Goal: Use online tool/utility: Utilize a website feature to perform a specific function

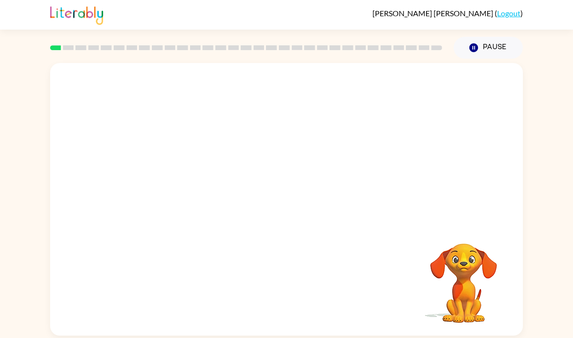
click at [205, 190] on video "Your browser must support playing .mp4 files to use Literably. Please try using…" at bounding box center [286, 143] width 472 height 160
click at [288, 202] on div at bounding box center [286, 204] width 61 height 35
click at [286, 201] on icon "button" at bounding box center [286, 204] width 17 height 17
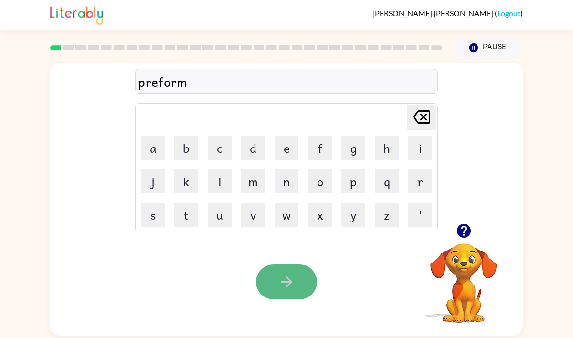
click at [285, 271] on button "button" at bounding box center [286, 281] width 61 height 35
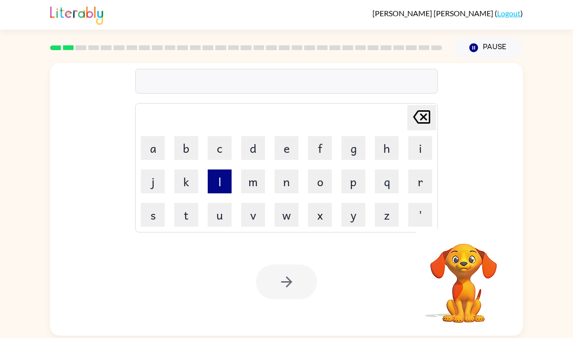
click at [219, 182] on button "l" at bounding box center [220, 181] width 24 height 24
type button "l"
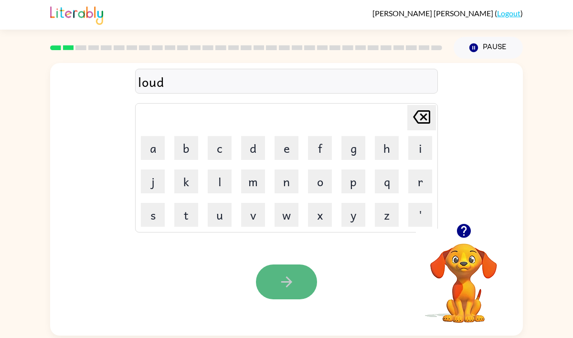
click at [272, 271] on button "button" at bounding box center [286, 281] width 61 height 35
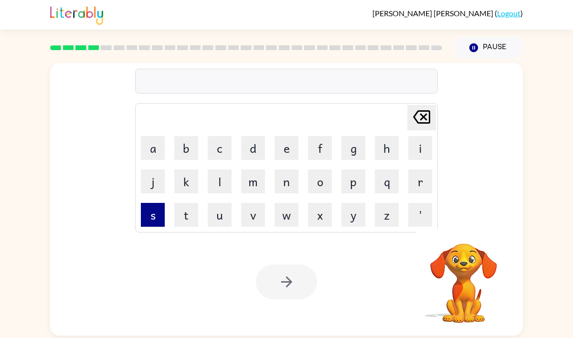
click at [141, 219] on button "s" at bounding box center [153, 215] width 24 height 24
click at [209, 149] on button "c" at bounding box center [220, 148] width 24 height 24
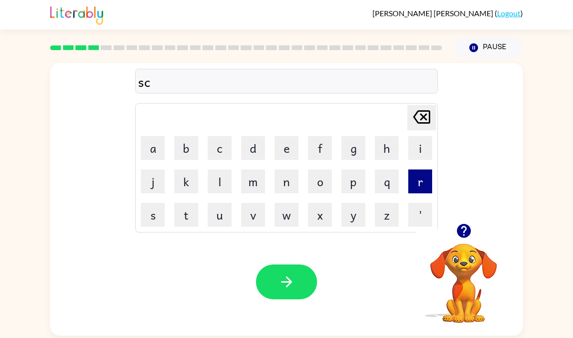
click at [417, 177] on button "r" at bounding box center [420, 181] width 24 height 24
click at [284, 152] on button "e" at bounding box center [286, 148] width 24 height 24
click at [292, 214] on button "w" at bounding box center [286, 215] width 24 height 24
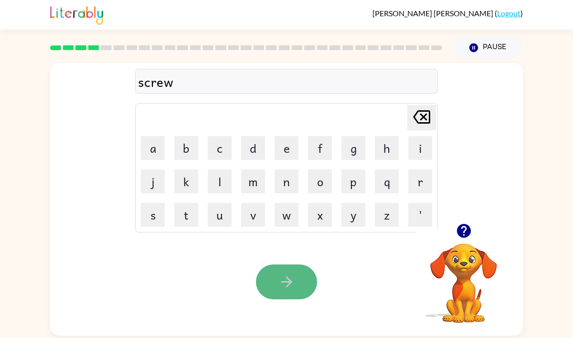
click at [288, 280] on icon "button" at bounding box center [286, 281] width 17 height 17
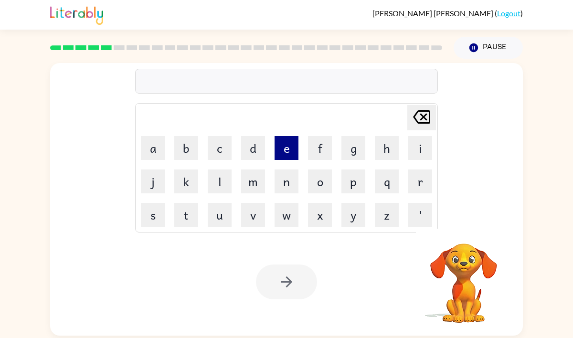
click at [284, 147] on button "e" at bounding box center [286, 148] width 24 height 24
type button "e"
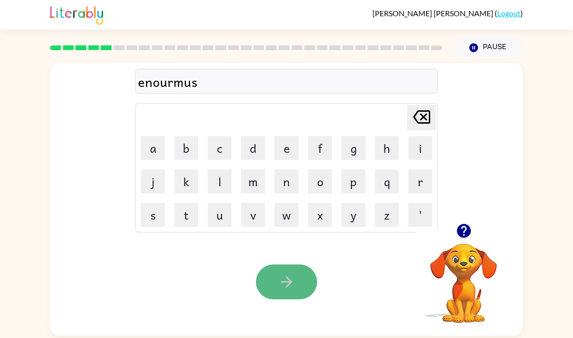
click at [275, 284] on button "button" at bounding box center [286, 281] width 61 height 35
click at [281, 277] on icon "button" at bounding box center [286, 281] width 17 height 17
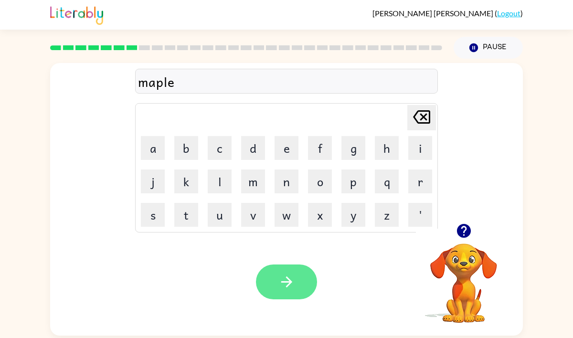
click at [288, 294] on button "button" at bounding box center [286, 281] width 61 height 35
click at [295, 282] on button "button" at bounding box center [286, 281] width 61 height 35
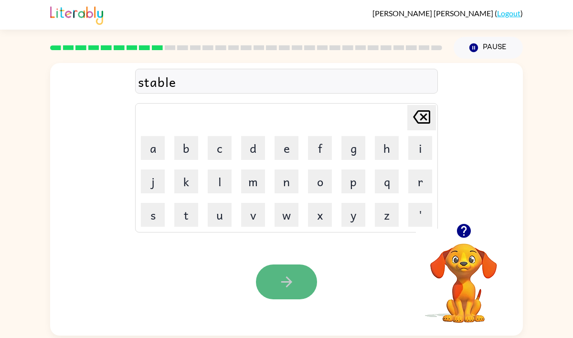
click at [278, 284] on icon "button" at bounding box center [286, 281] width 17 height 17
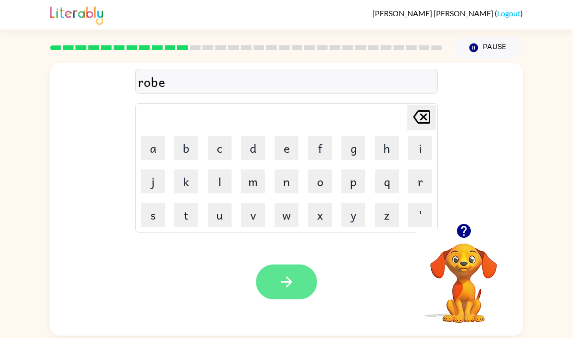
click at [280, 272] on button "button" at bounding box center [286, 281] width 61 height 35
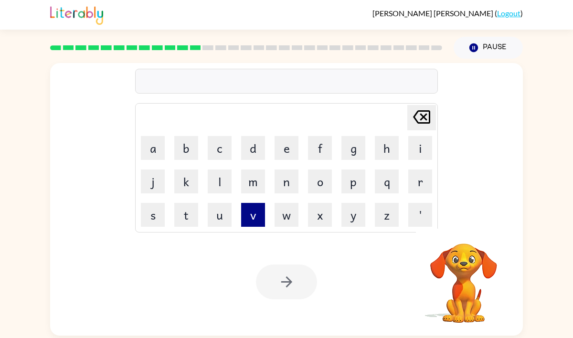
click at [259, 217] on button "v" at bounding box center [253, 215] width 24 height 24
click at [325, 182] on button "o" at bounding box center [320, 181] width 24 height 24
click at [218, 178] on button "l" at bounding box center [220, 181] width 24 height 24
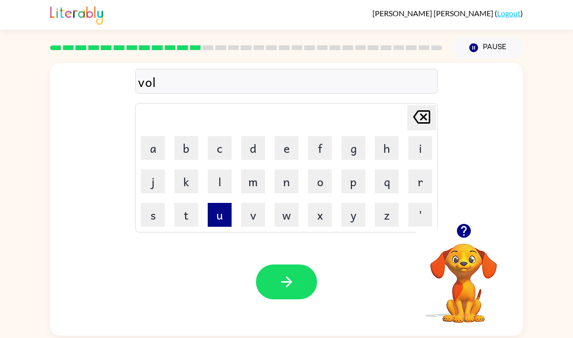
click at [227, 206] on button "u" at bounding box center [220, 215] width 24 height 24
click at [263, 178] on button "m" at bounding box center [253, 181] width 24 height 24
click at [289, 145] on button "e" at bounding box center [286, 148] width 24 height 24
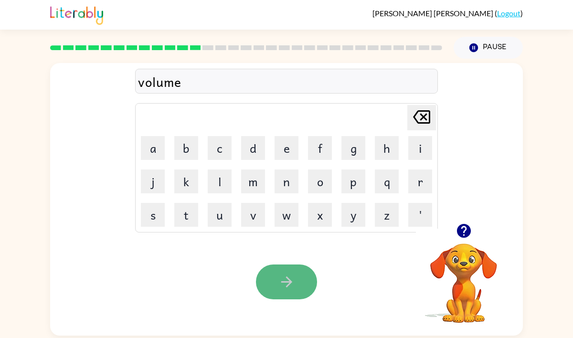
click at [291, 281] on icon "button" at bounding box center [286, 281] width 17 height 17
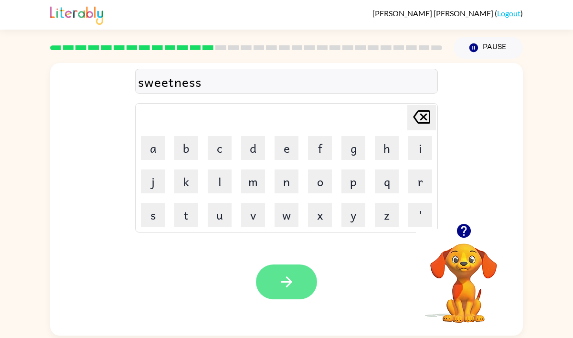
click at [299, 275] on button "button" at bounding box center [286, 281] width 61 height 35
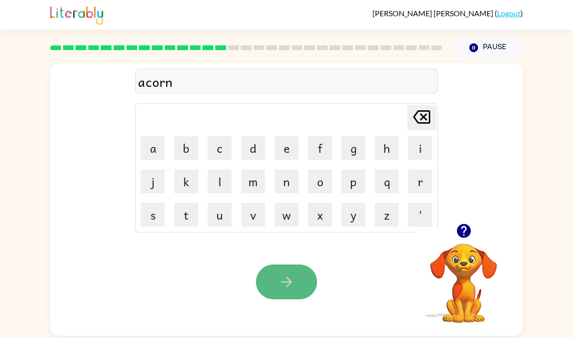
click at [300, 283] on button "button" at bounding box center [286, 281] width 61 height 35
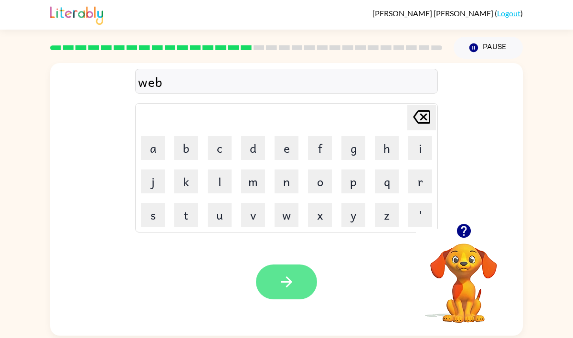
click at [288, 283] on icon "button" at bounding box center [286, 281] width 17 height 17
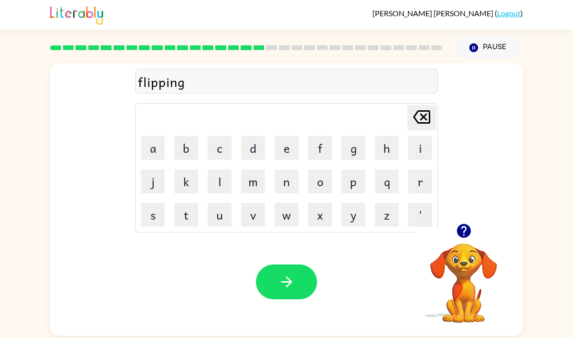
click at [288, 283] on icon "button" at bounding box center [286, 281] width 17 height 17
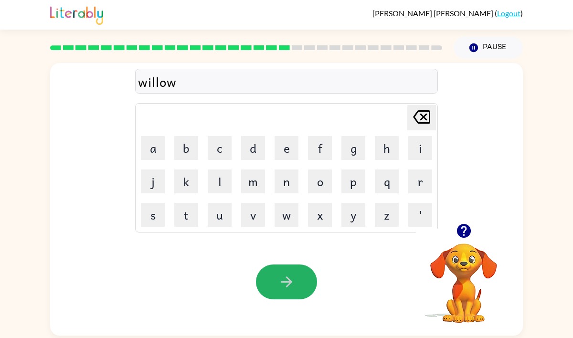
click at [288, 283] on icon "button" at bounding box center [286, 281] width 17 height 17
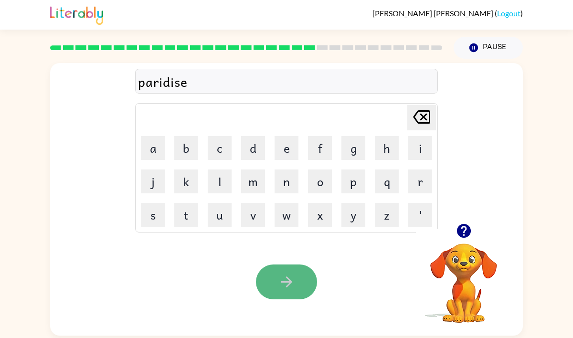
click at [280, 284] on icon "button" at bounding box center [286, 281] width 17 height 17
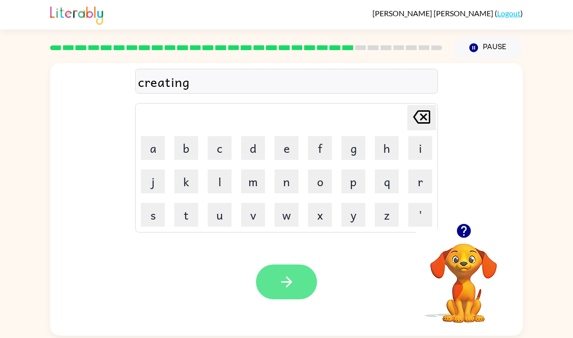
click at [269, 275] on button "button" at bounding box center [286, 281] width 61 height 35
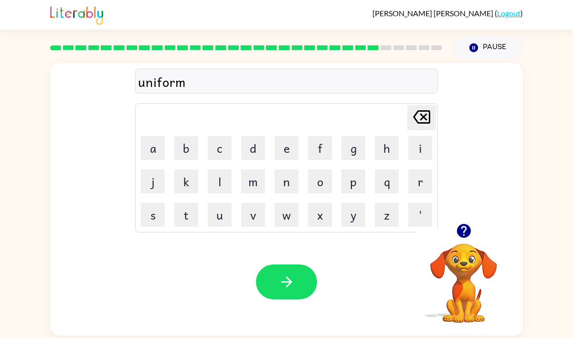
click at [269, 275] on button "button" at bounding box center [286, 281] width 61 height 35
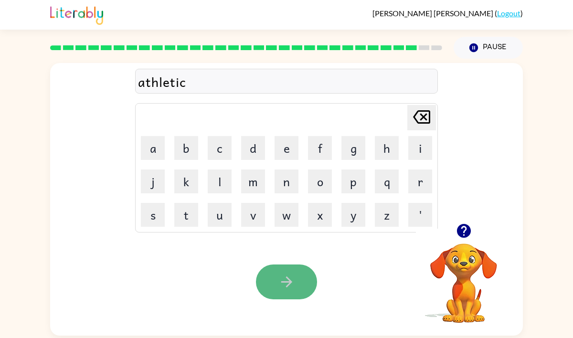
click at [275, 273] on button "button" at bounding box center [286, 281] width 61 height 35
click at [296, 282] on button "button" at bounding box center [286, 281] width 61 height 35
